Goal: Information Seeking & Learning: Find specific page/section

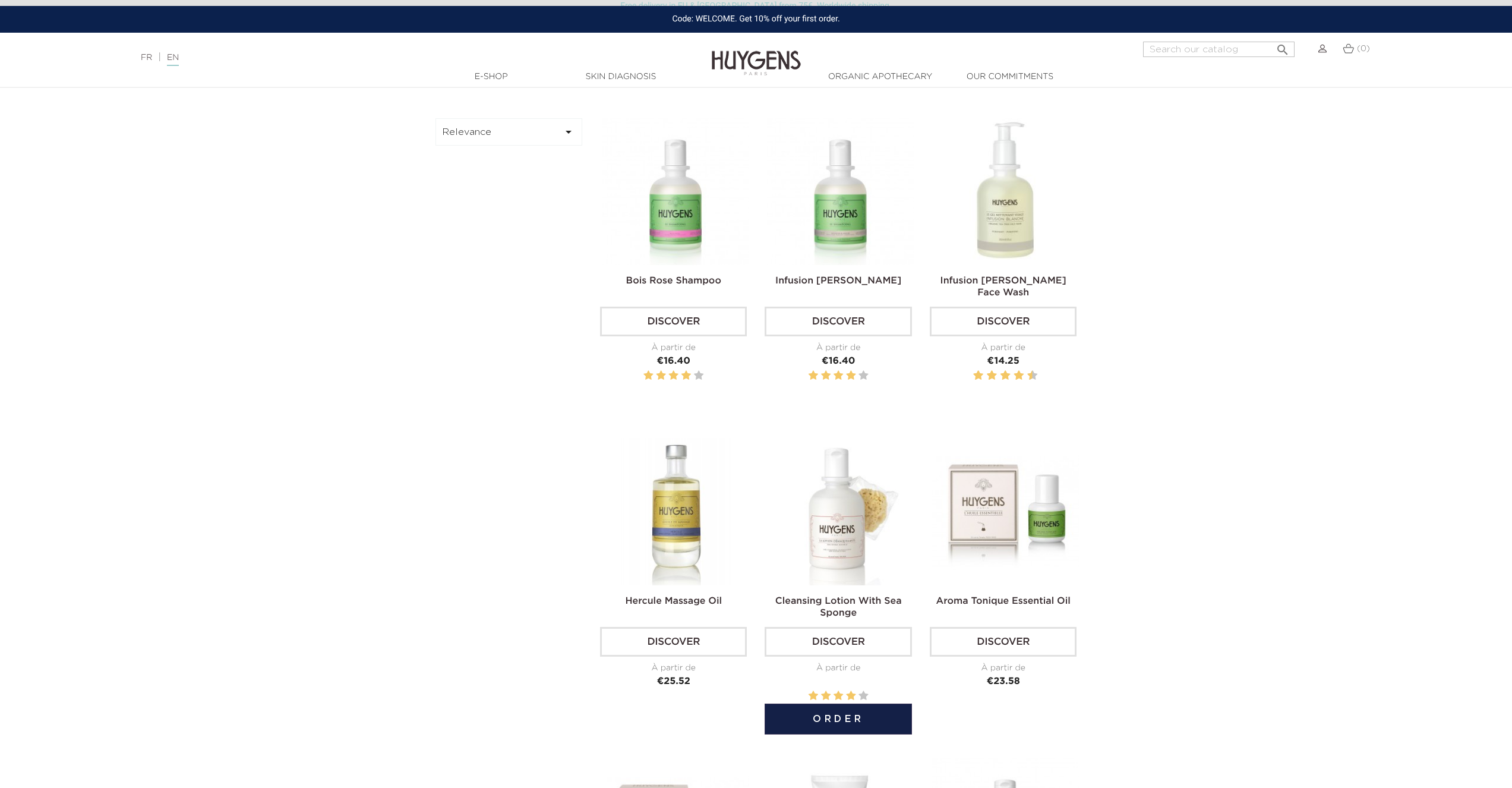
scroll to position [713, 0]
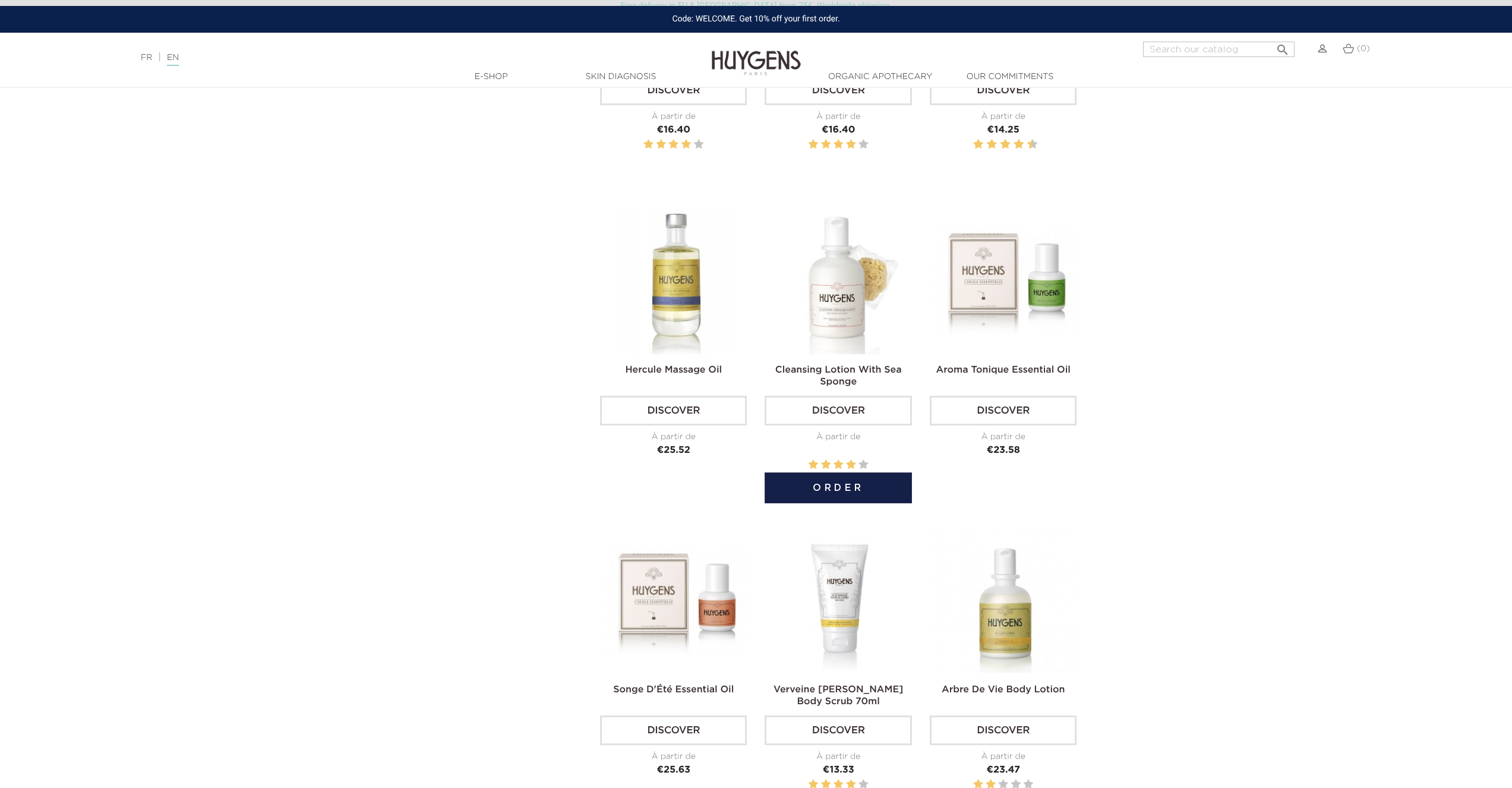
click at [837, 328] on img at bounding box center [840, 280] width 147 height 147
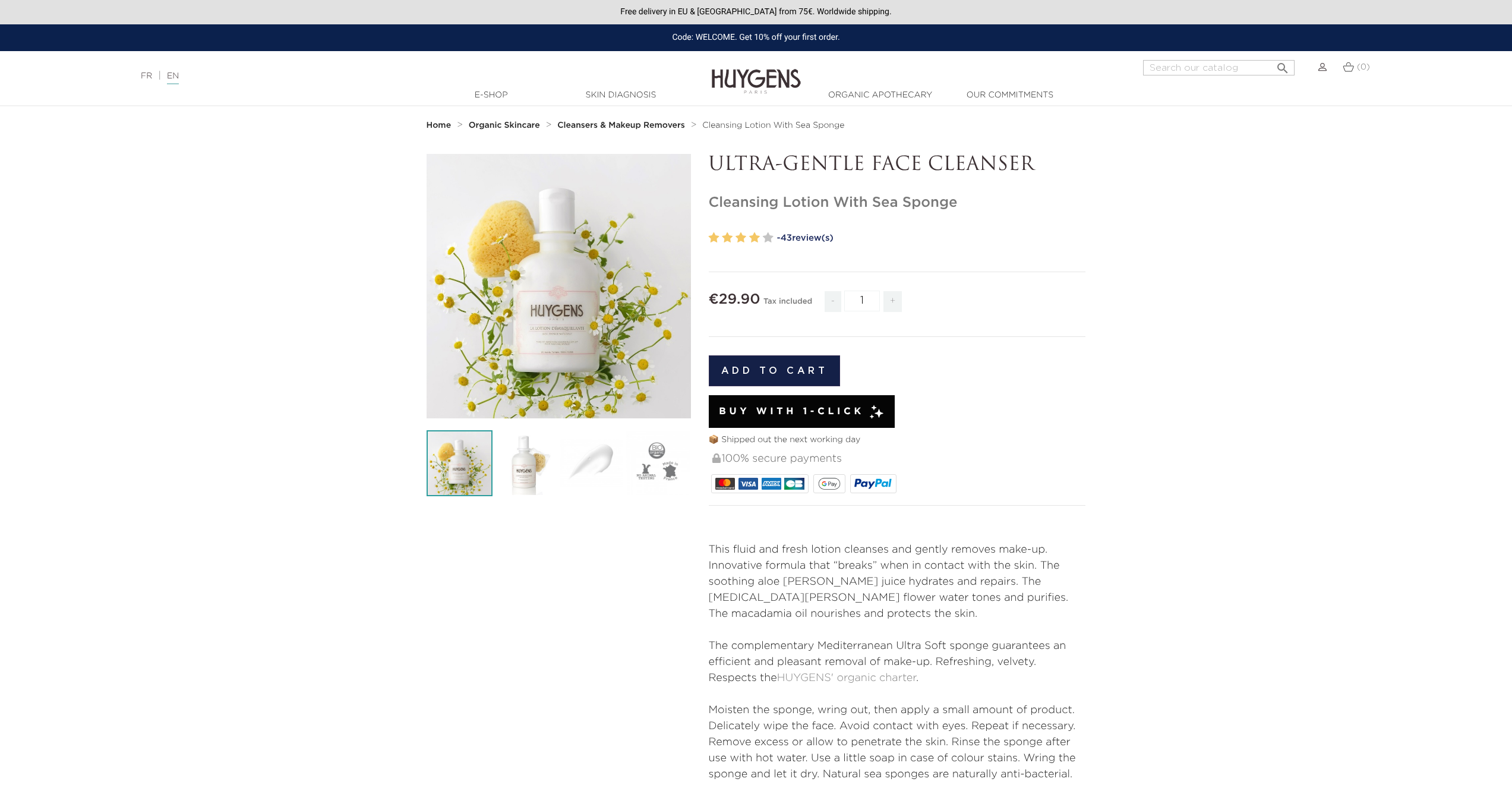
click at [732, 200] on h1 "Cleansing Lotion With Sea Sponge" at bounding box center [897, 202] width 377 height 17
click at [804, 201] on h1 "Cleansing Lotion With Sea Sponge" at bounding box center [897, 202] width 377 height 17
copy h1 "Lotion"
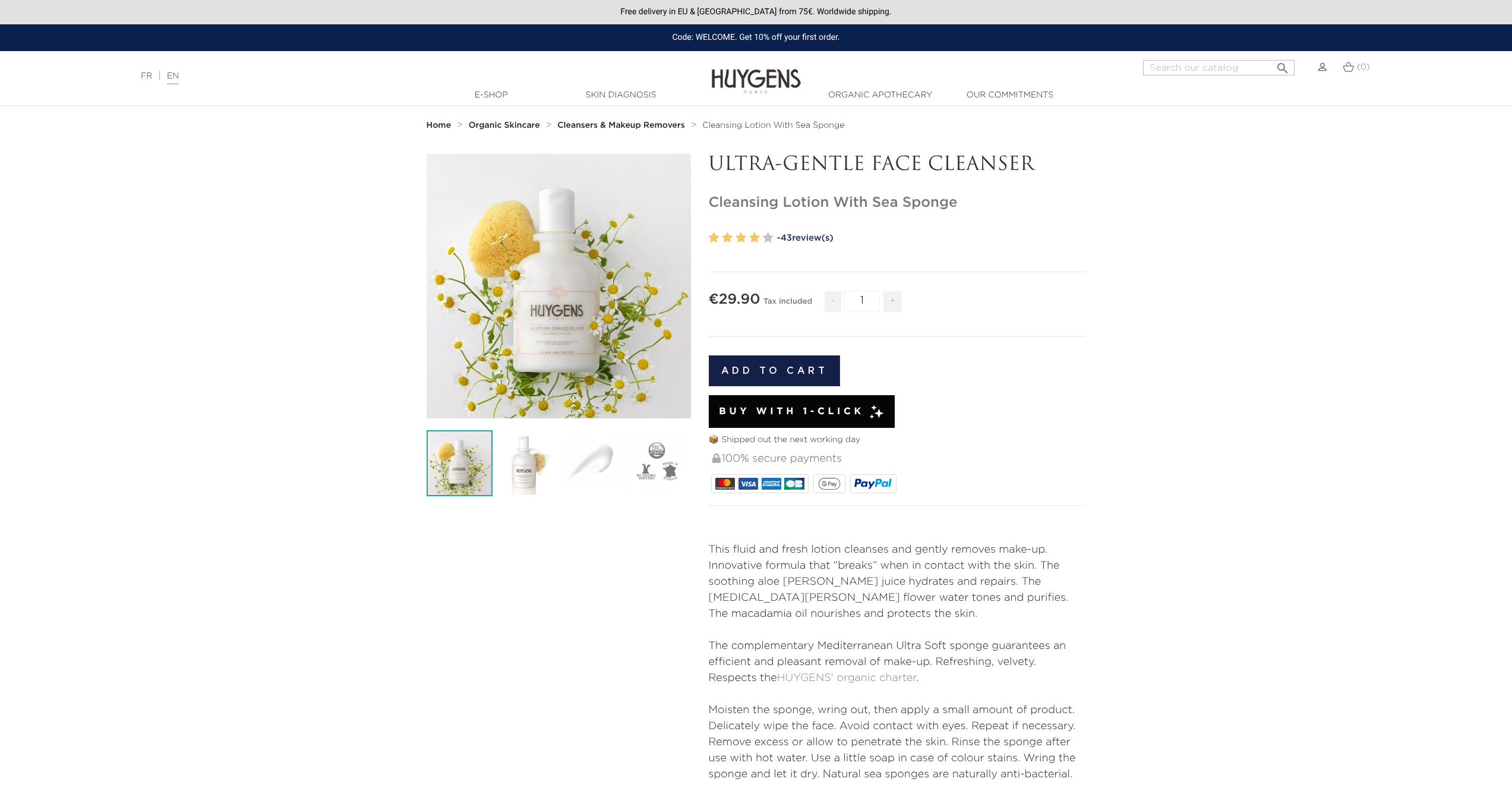
click at [1253, 70] on input "Search" at bounding box center [1219, 67] width 151 height 16
type input "lotio"
click at [1272, 56] on button " Search" at bounding box center [1283, 64] width 22 height 16
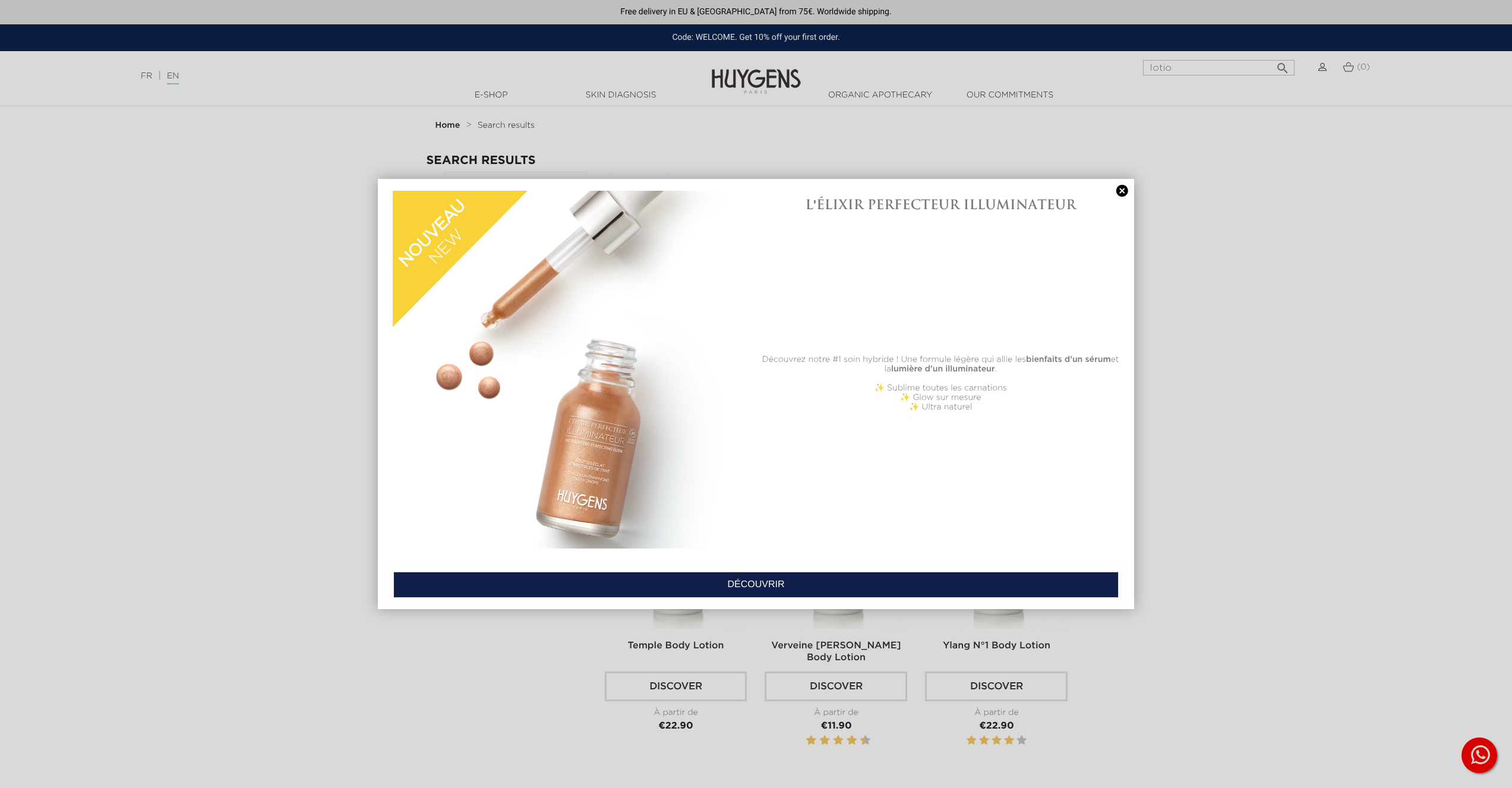
click at [1124, 193] on link at bounding box center [1122, 190] width 16 height 13
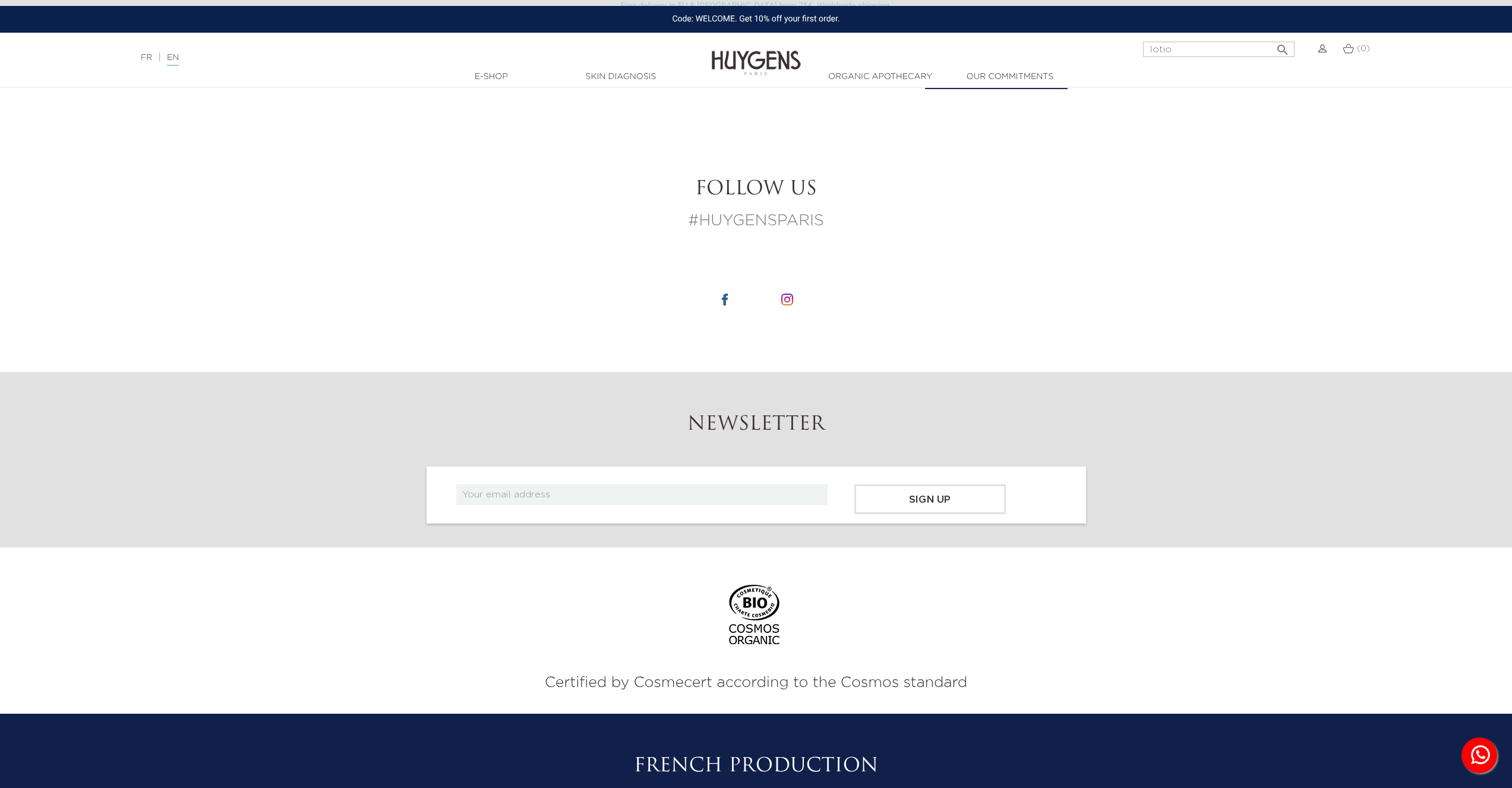
scroll to position [2588, 0]
